Goal: Check status: Check status

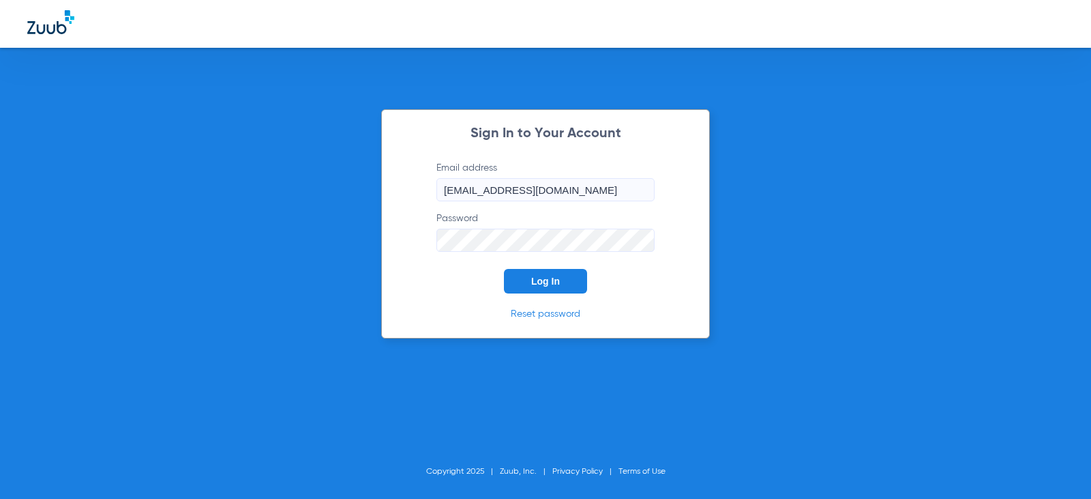
click at [536, 282] on span "Log In" at bounding box center [545, 281] width 29 height 11
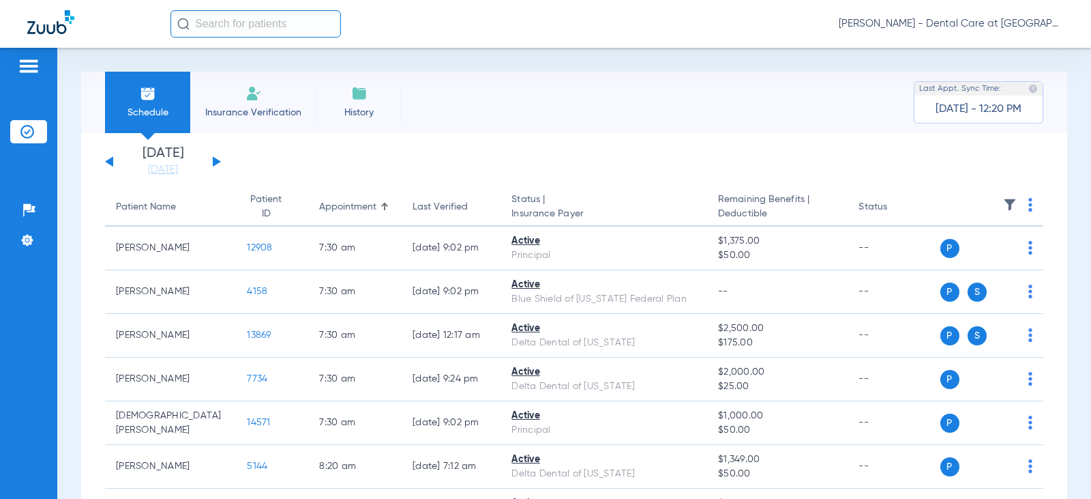
click at [209, 164] on div "[DATE] [DATE] [DATE] [DATE] [DATE] [DATE] [DATE] [DATE] [DATE] [DATE] [DATE] [D…" at bounding box center [163, 162] width 116 height 30
click at [214, 158] on button at bounding box center [217, 161] width 8 height 10
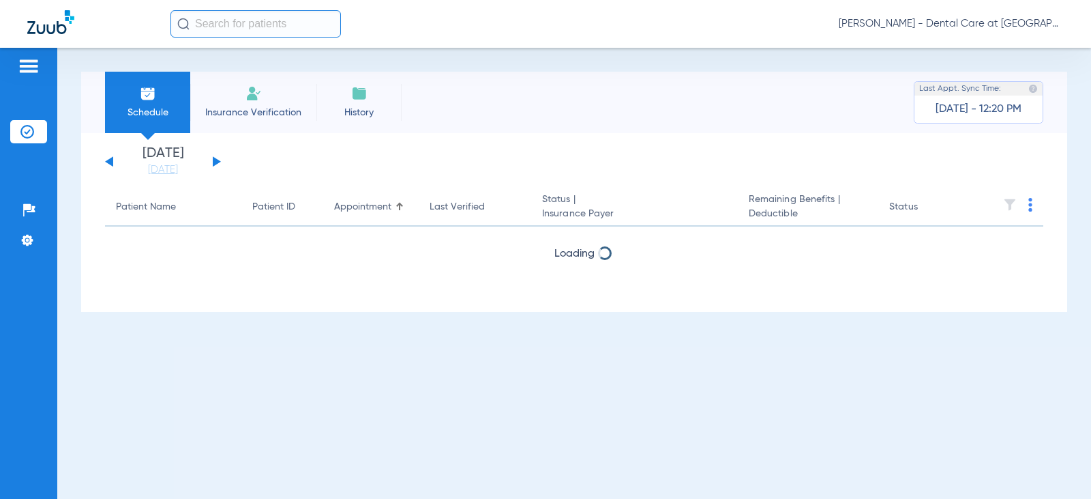
click at [214, 158] on button at bounding box center [217, 161] width 8 height 10
click at [216, 158] on button at bounding box center [217, 161] width 8 height 10
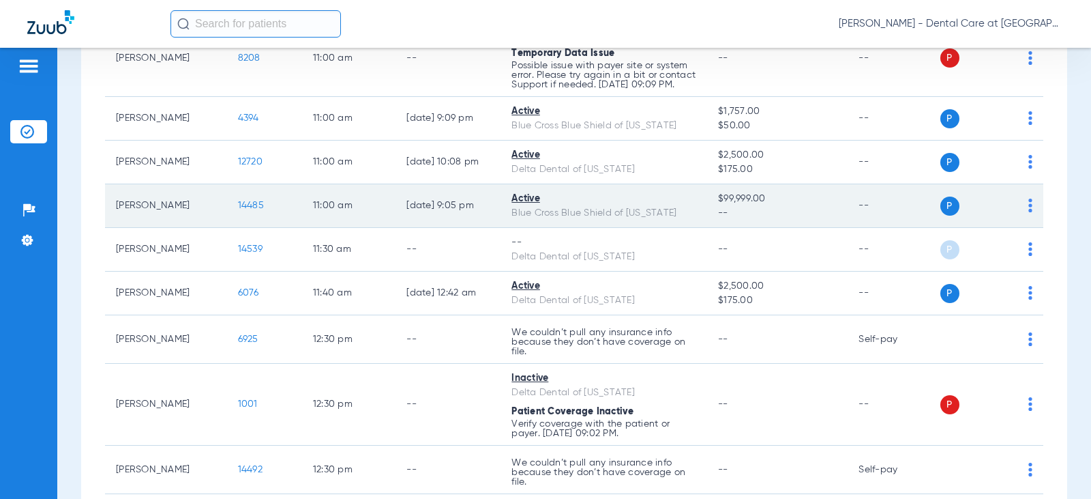
scroll to position [1501, 0]
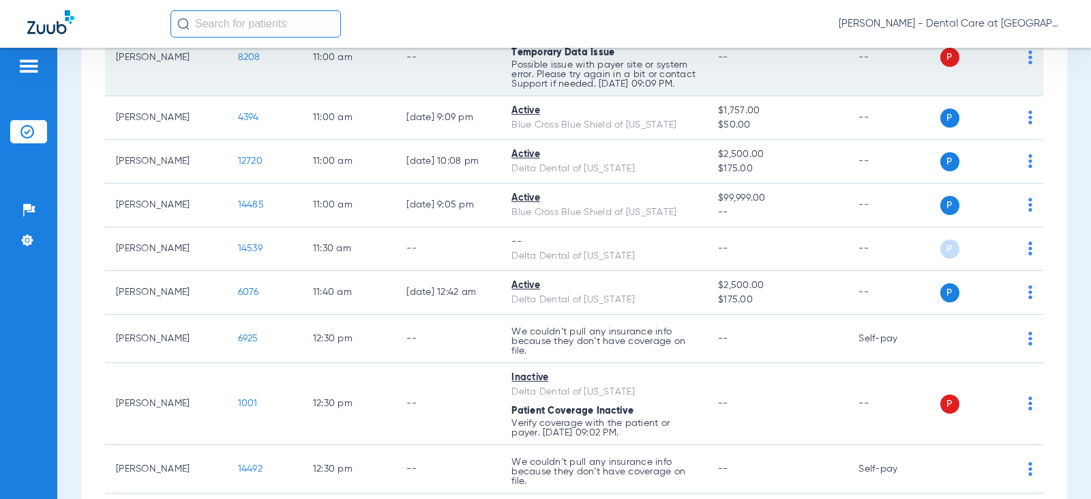
click at [413, 96] on td "--" at bounding box center [448, 57] width 105 height 77
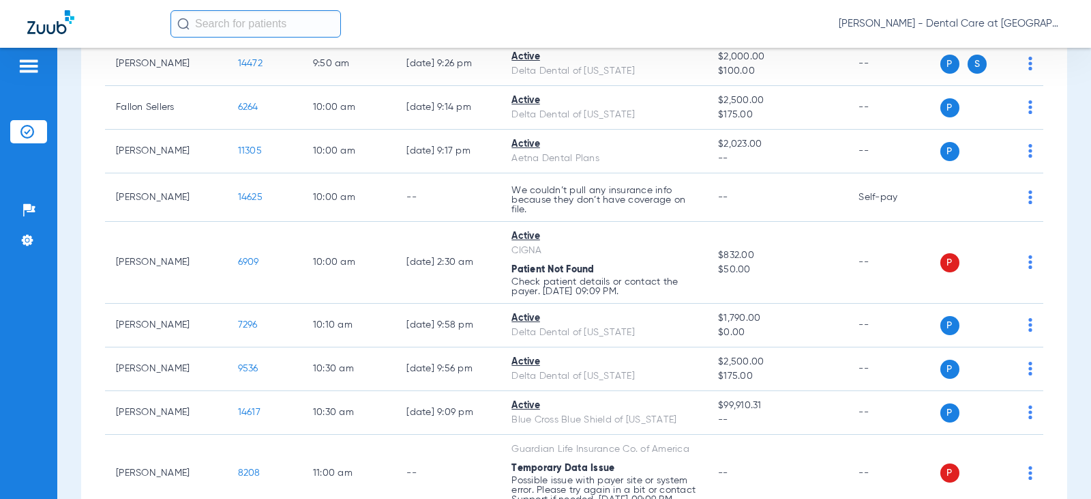
scroll to position [1091, 0]
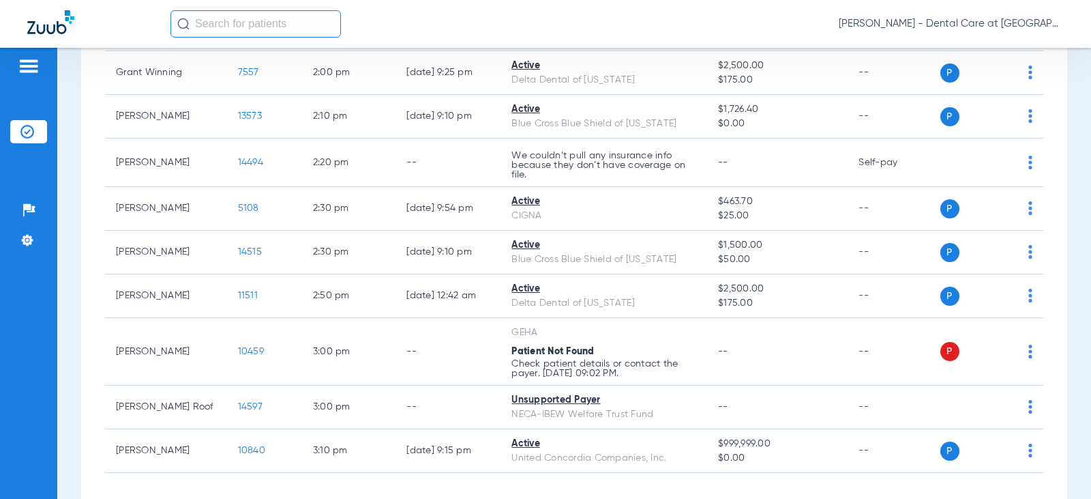
scroll to position [2456, 0]
